Goal: Navigation & Orientation: Find specific page/section

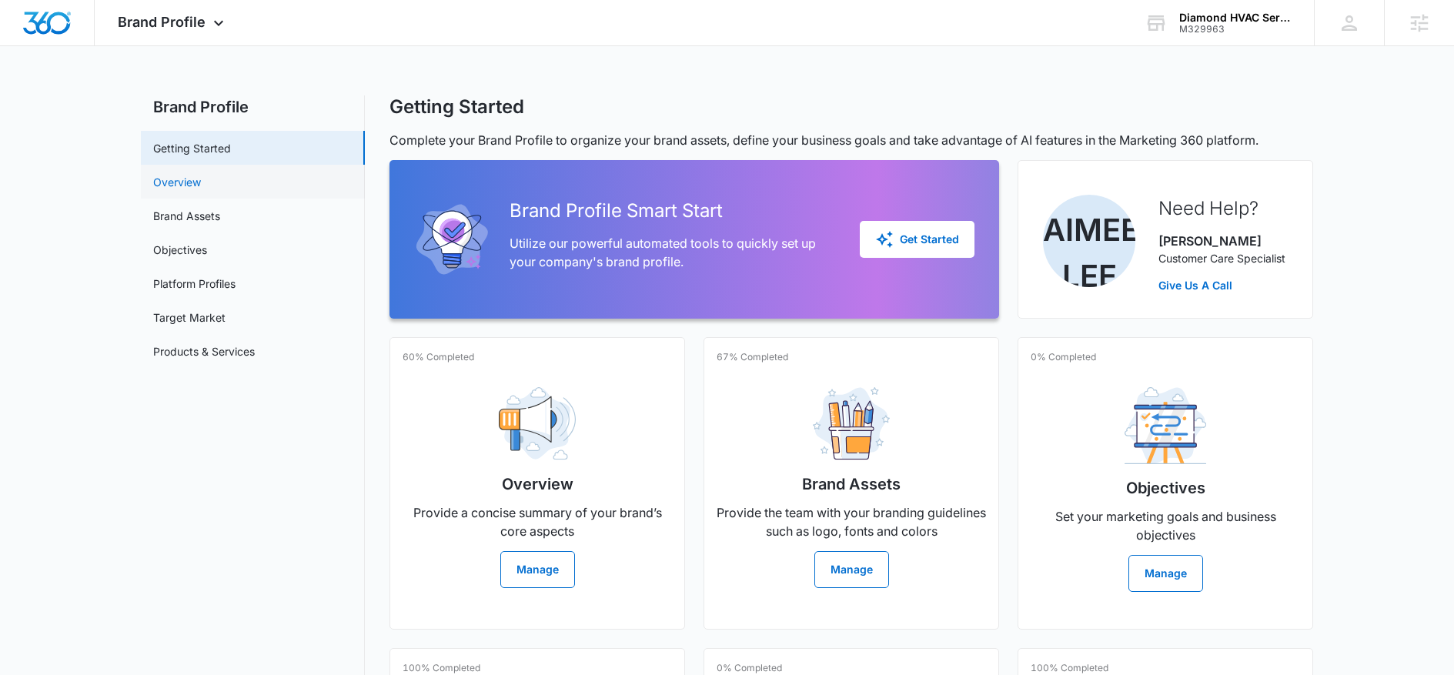
click at [176, 190] on link "Overview" at bounding box center [177, 182] width 48 height 16
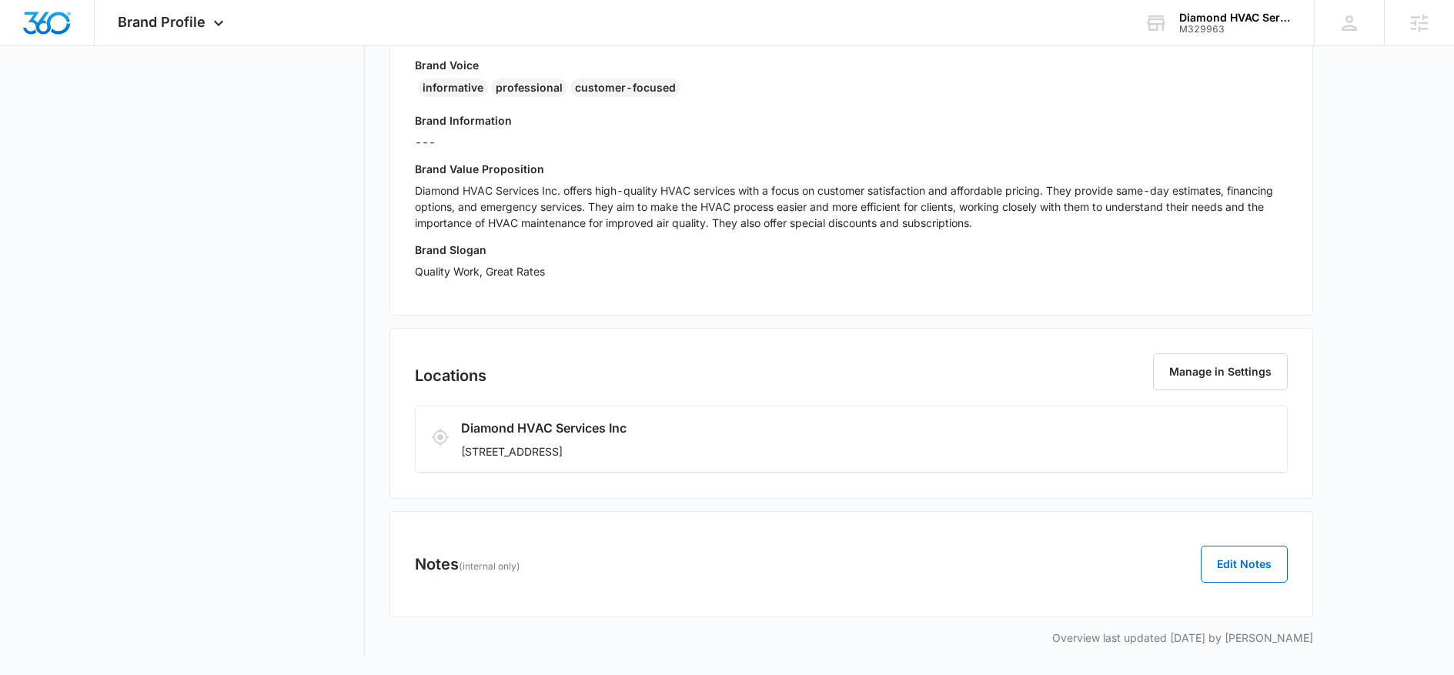
scroll to position [92, 0]
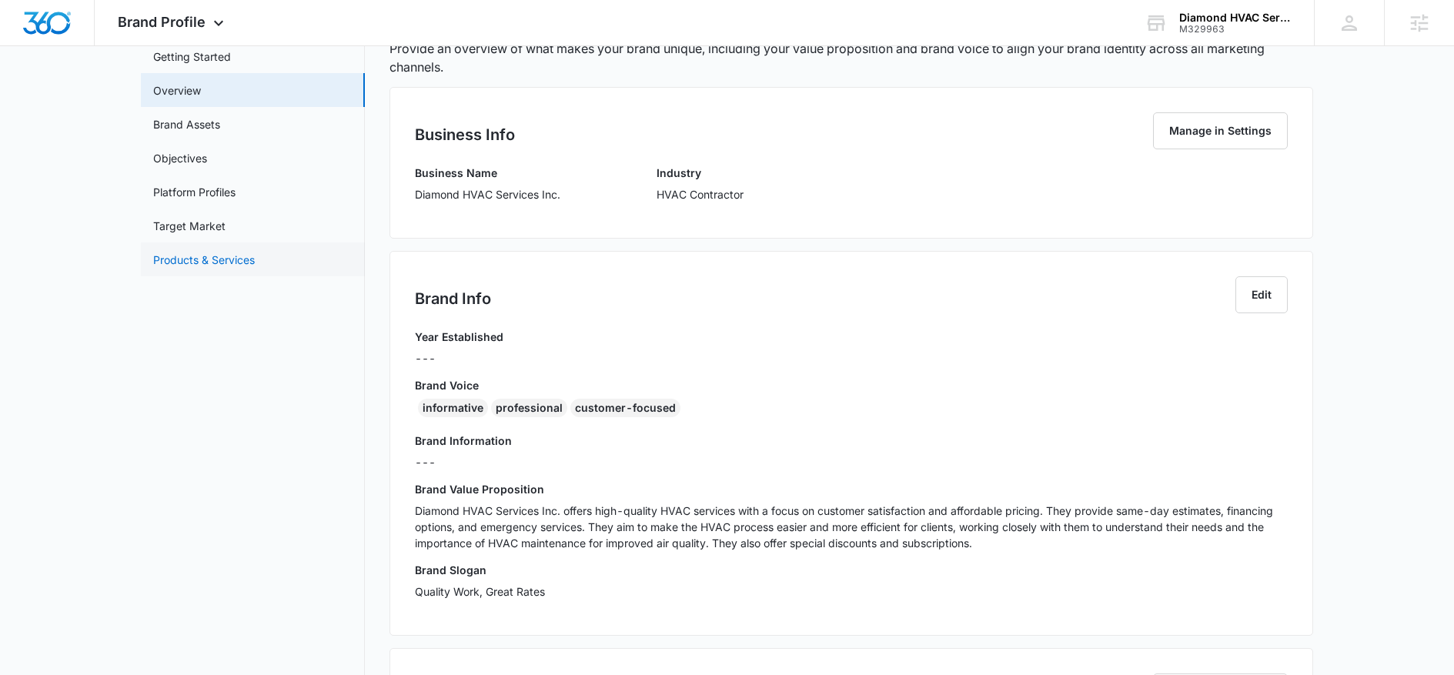
click at [201, 265] on link "Products & Services" at bounding box center [204, 260] width 102 height 16
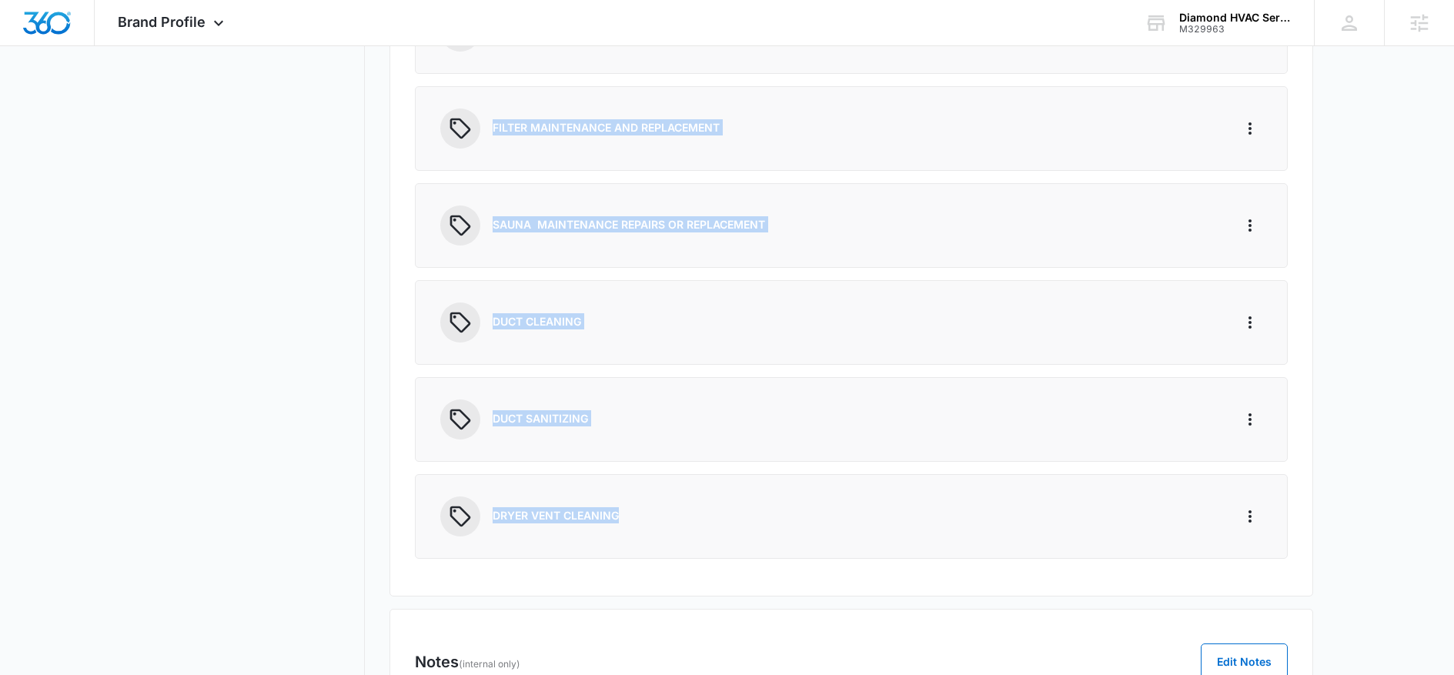
scroll to position [447, 0]
drag, startPoint x: 488, startPoint y: 376, endPoint x: 686, endPoint y: 539, distance: 255.9
click at [686, 539] on div "Products 7/100 Products & Services Add Product / Service WINE COOLER MAINTENANC…" at bounding box center [850, 175] width 923 height 836
copy div "WINE COOLER MAINTENANCE AND REPAIRS AIR PURIFIER INSTALLATION FILTER MAINTENANC…"
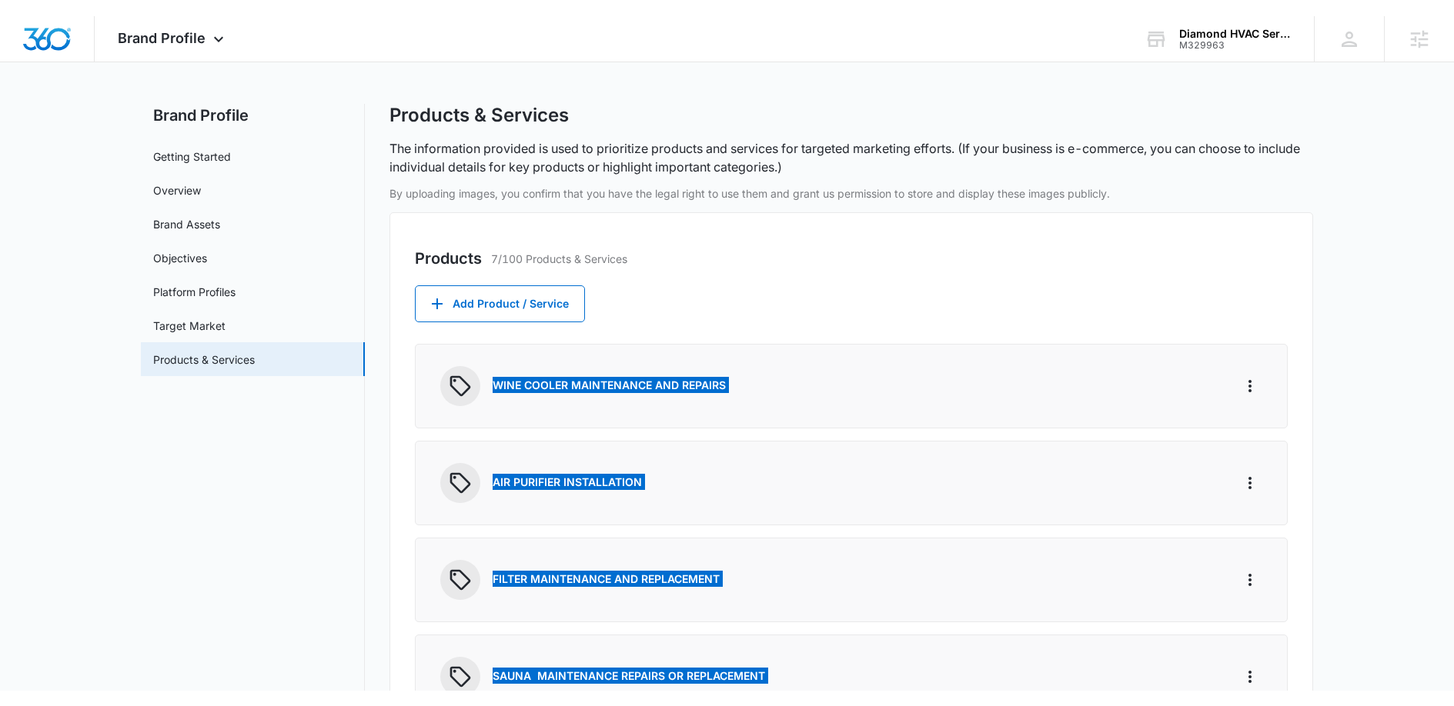
scroll to position [0, 0]
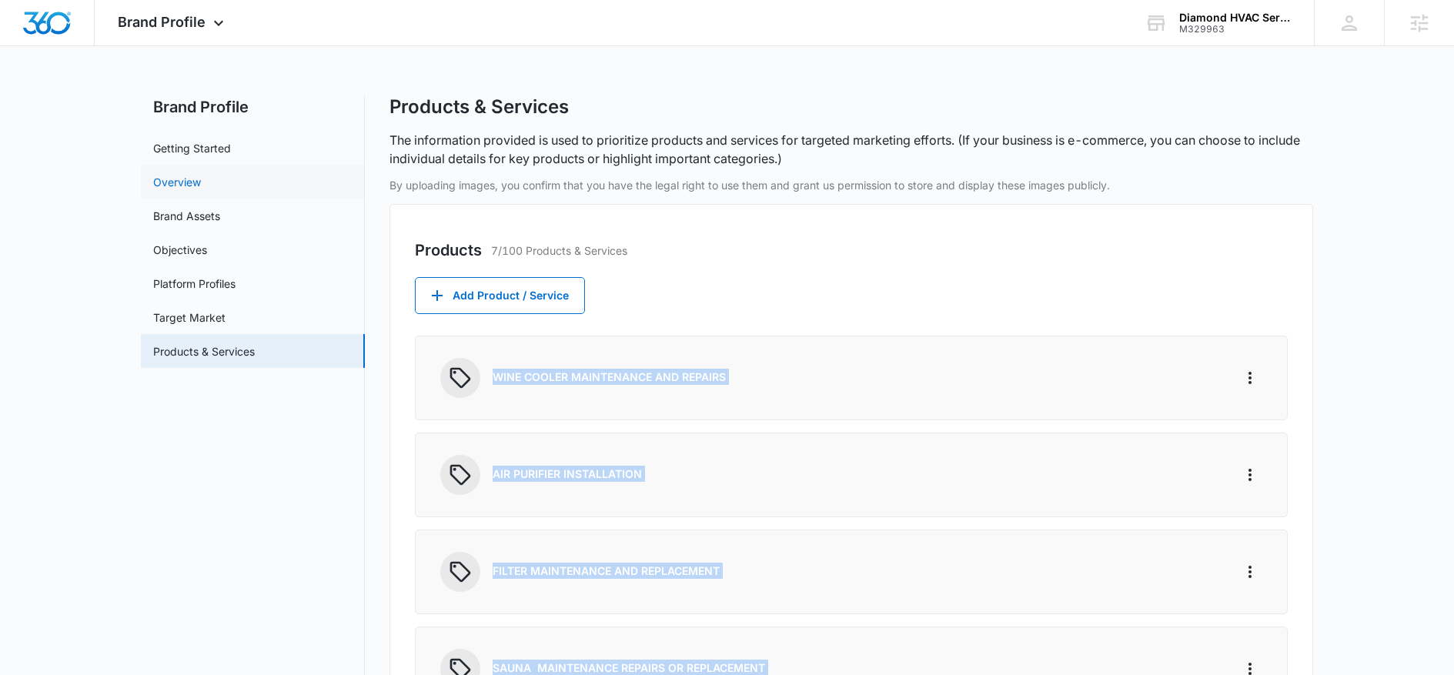
click at [172, 190] on link "Overview" at bounding box center [177, 182] width 48 height 16
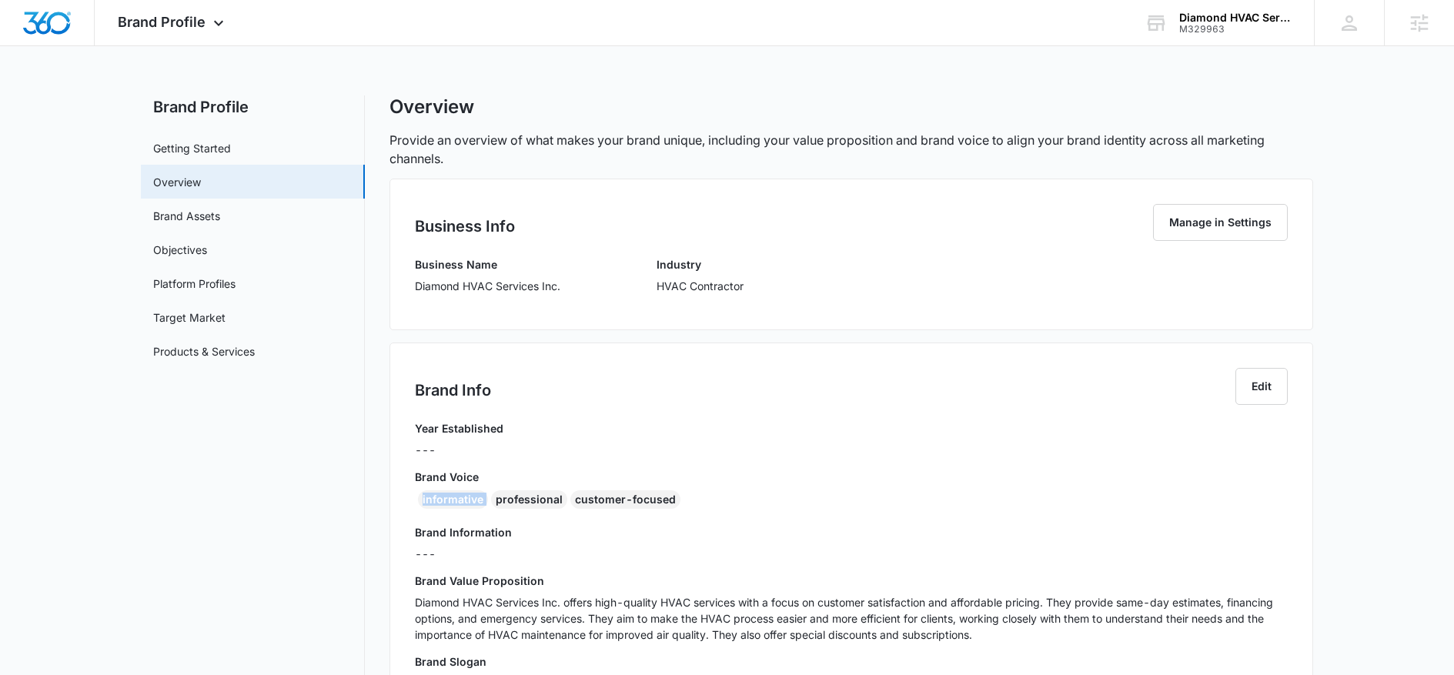
drag, startPoint x: 414, startPoint y: 493, endPoint x: 496, endPoint y: 489, distance: 82.4
click at [506, 489] on div "Brand Voice informative professional customer-focused" at bounding box center [851, 492] width 873 height 46
click at [421, 499] on div "informative" at bounding box center [453, 499] width 70 height 18
drag, startPoint x: 421, startPoint y: 499, endPoint x: 666, endPoint y: 499, distance: 244.7
click at [666, 499] on div "informative professional customer-focused" at bounding box center [851, 502] width 873 height 25
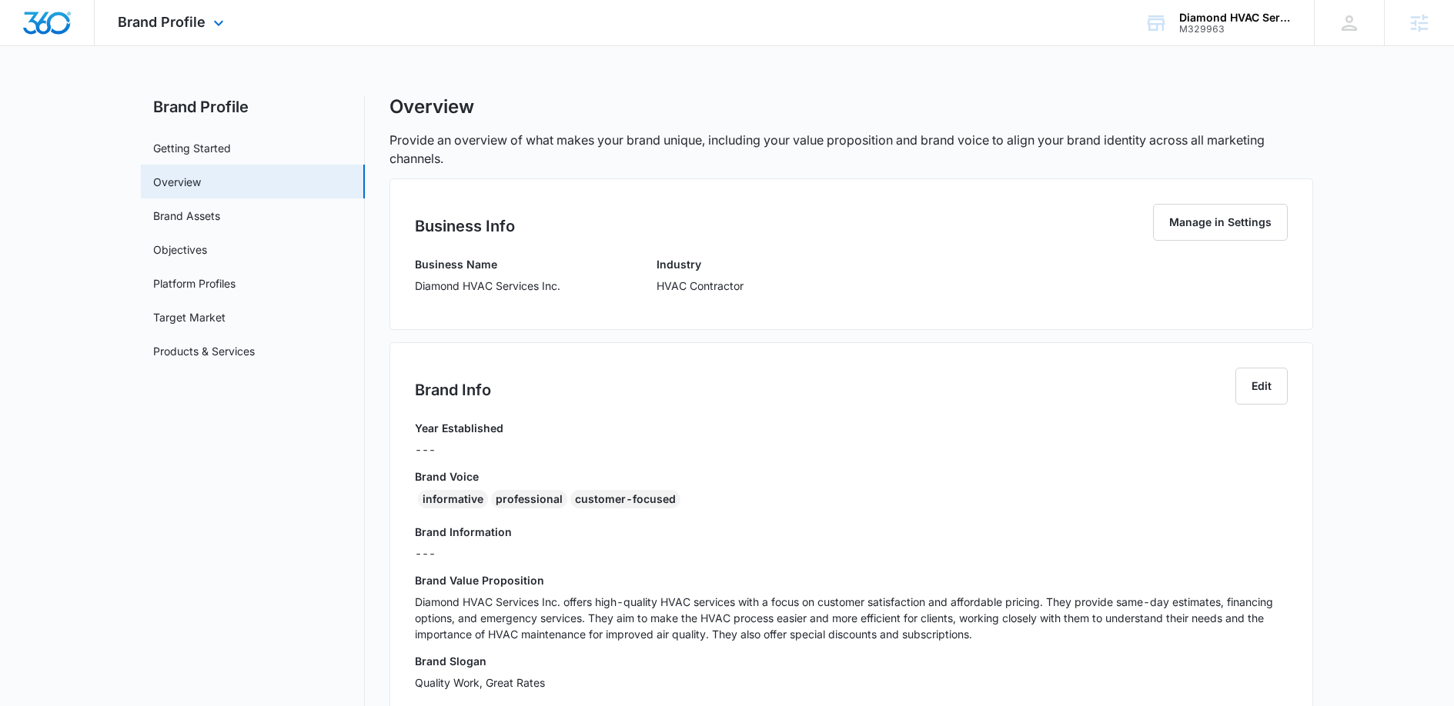
click at [205, 21] on div "Brand Profile Apps Reputation Websites Forms CRM Email Social Content Ads Intel…" at bounding box center [173, 22] width 156 height 45
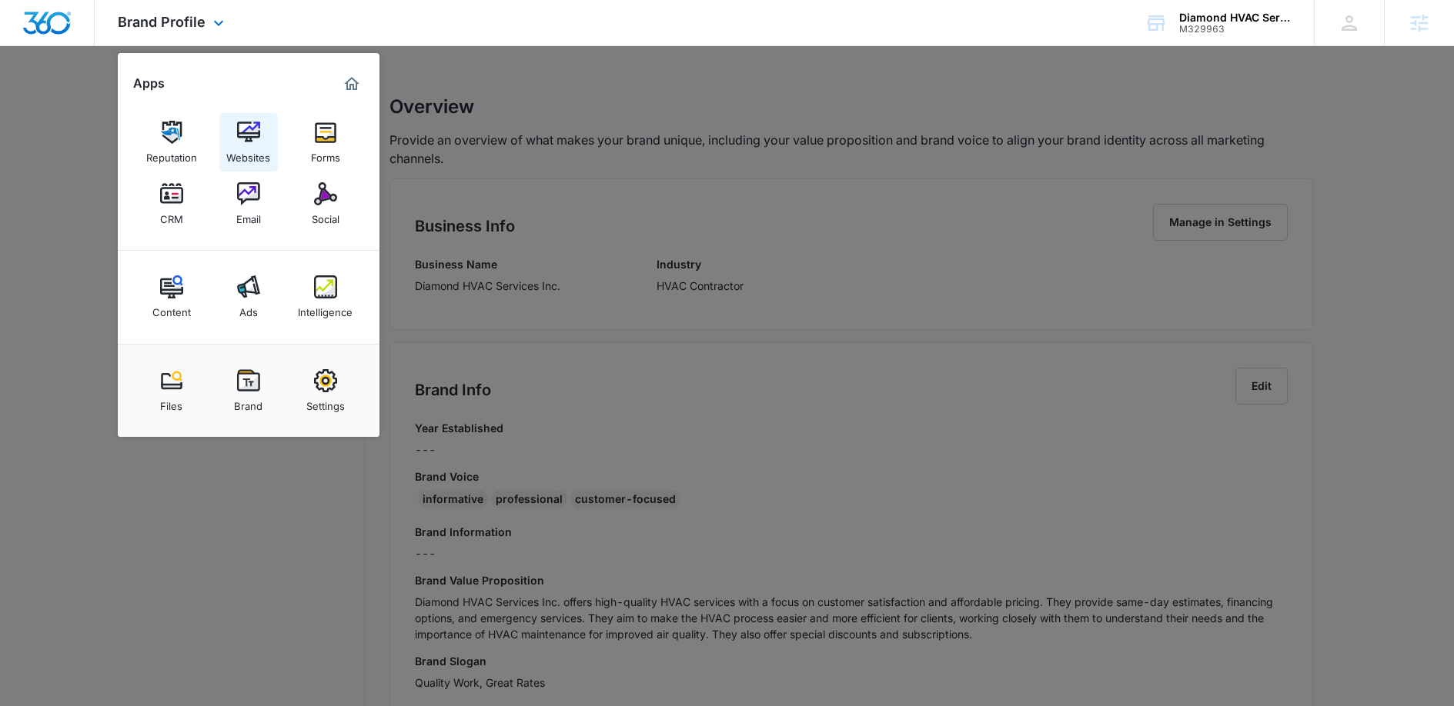
click at [252, 140] on img at bounding box center [248, 132] width 23 height 23
